Goal: Task Accomplishment & Management: Manage account settings

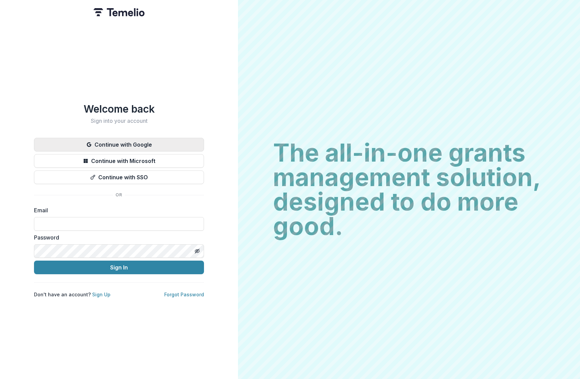
click at [140, 140] on button "Continue with Google" at bounding box center [119, 145] width 170 height 14
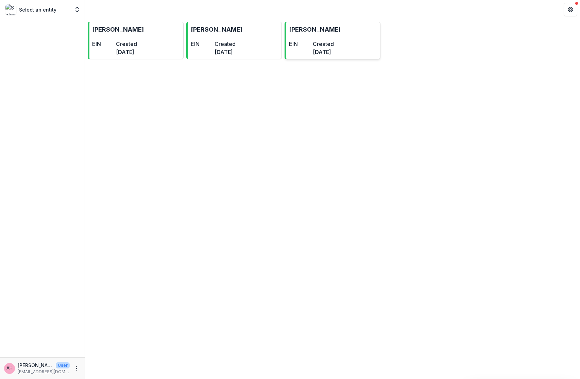
click at [326, 52] on div "EIN Created [DATE]" at bounding box center [311, 48] width 45 height 16
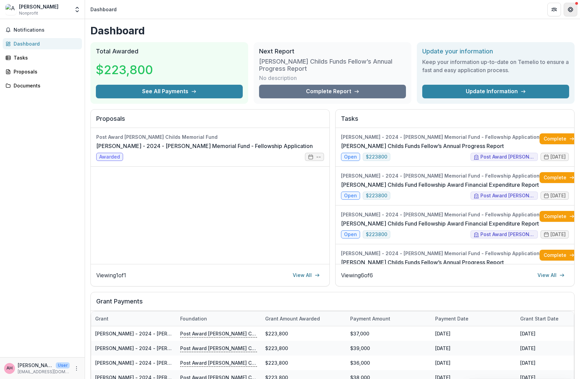
click at [572, 7] on icon "Get Help" at bounding box center [570, 9] width 5 height 5
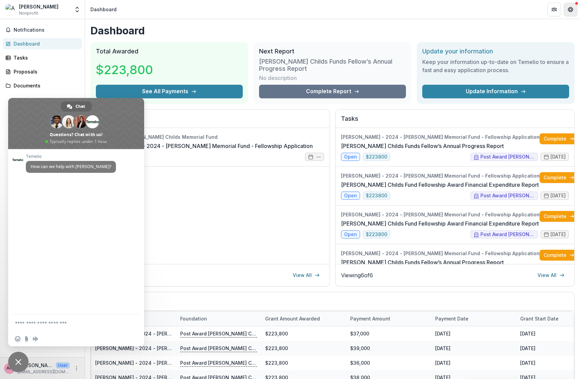
click at [572, 7] on icon "Get Help" at bounding box center [570, 9] width 5 height 5
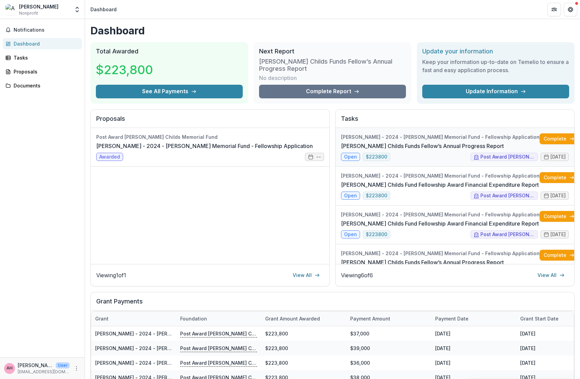
click at [431, 150] on link "[PERSON_NAME] Childs Funds Fellow’s Annual Progress Report" at bounding box center [422, 146] width 163 height 8
